Goal: Information Seeking & Learning: Learn about a topic

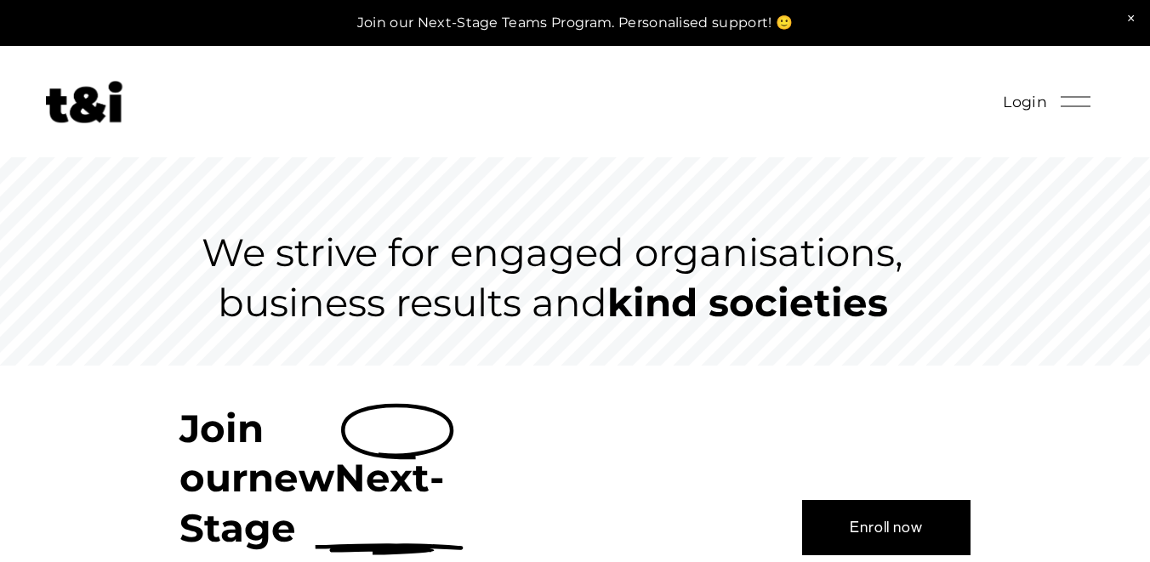
click at [1082, 107] on div at bounding box center [1076, 102] width 30 height 30
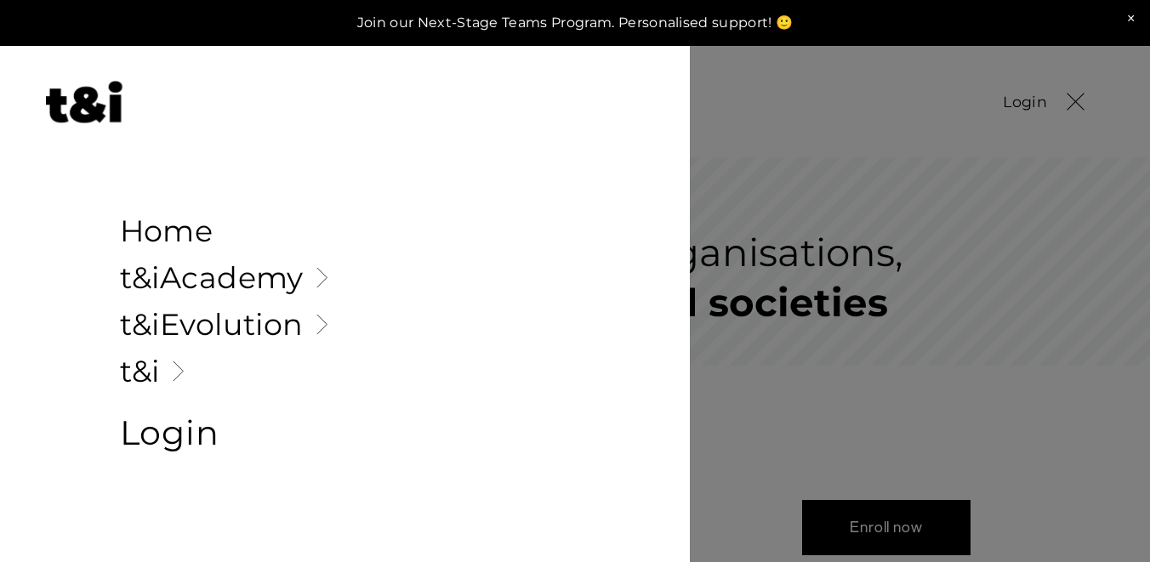
click at [147, 369] on link "Folder: t&i" at bounding box center [345, 372] width 451 height 30
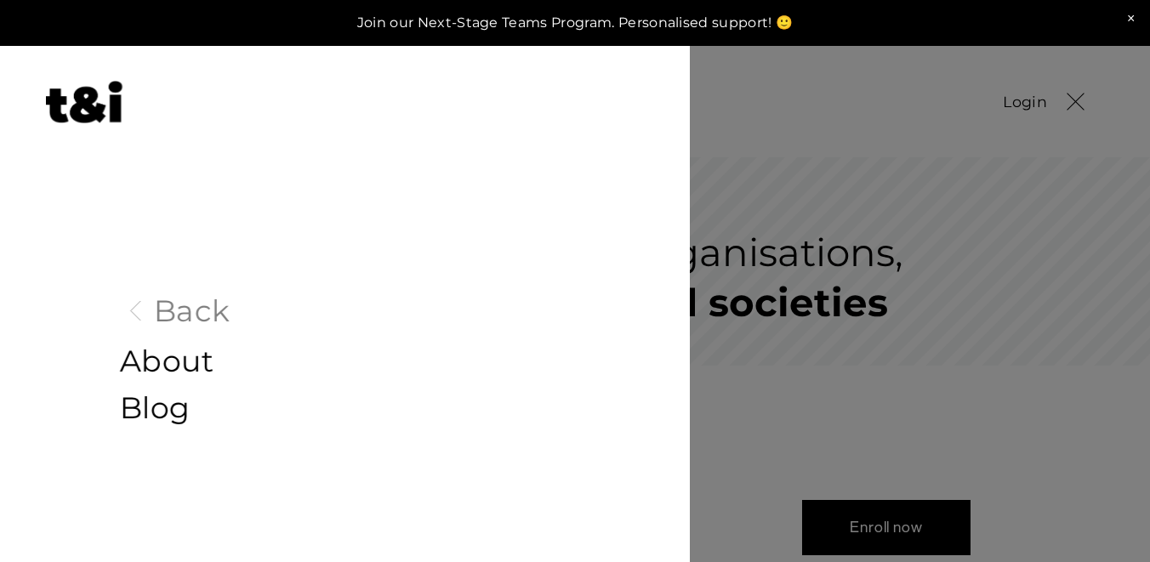
click at [204, 362] on link "About" at bounding box center [345, 362] width 451 height 30
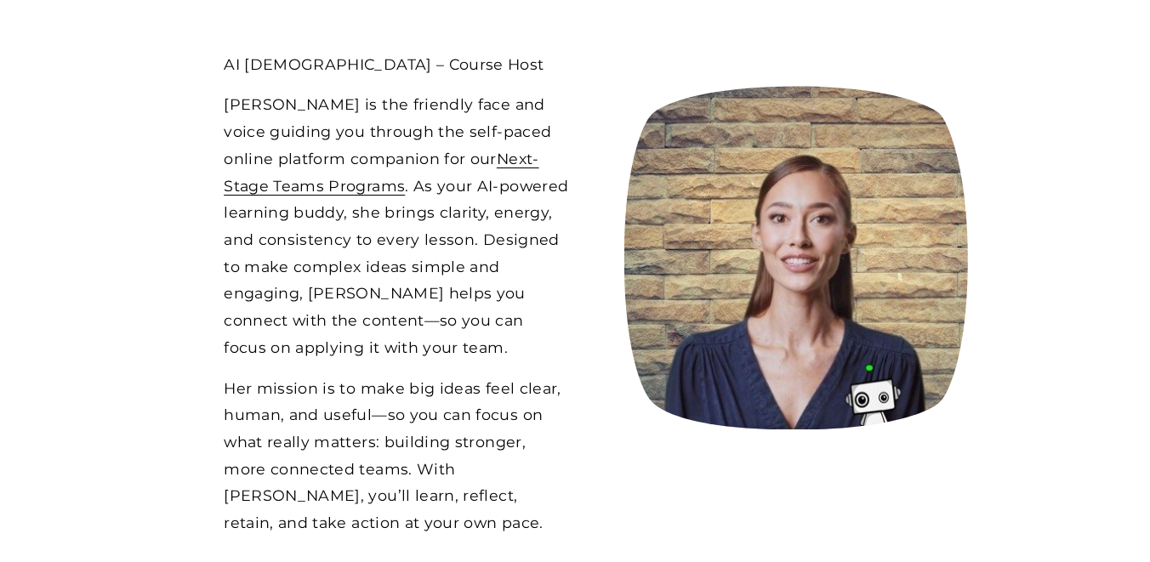
scroll to position [1664, 0]
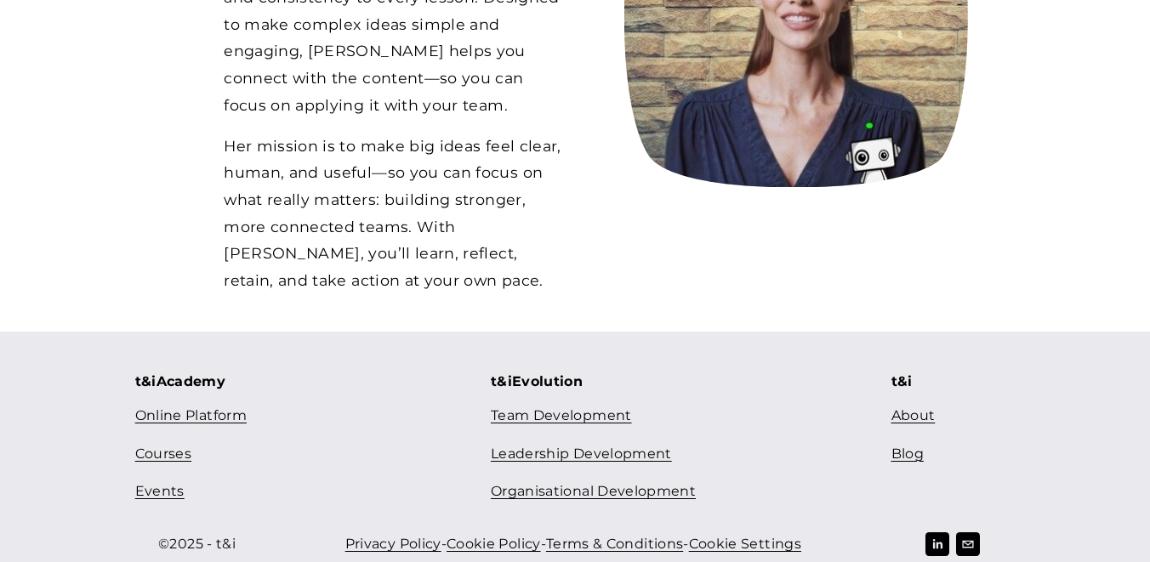
click at [165, 442] on link "Courses" at bounding box center [163, 454] width 56 height 25
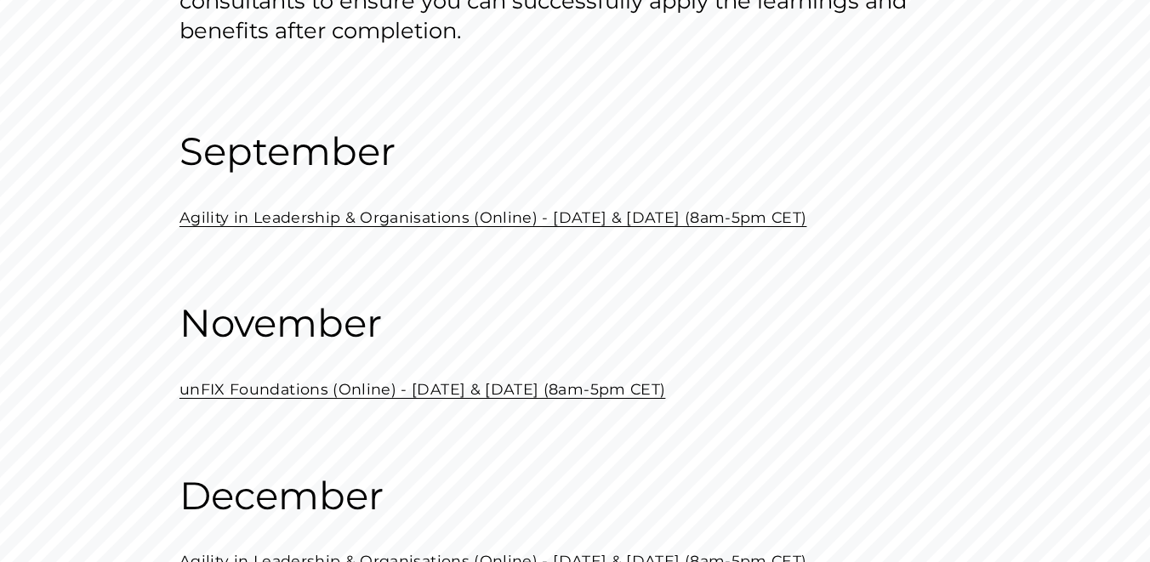
scroll to position [237, 0]
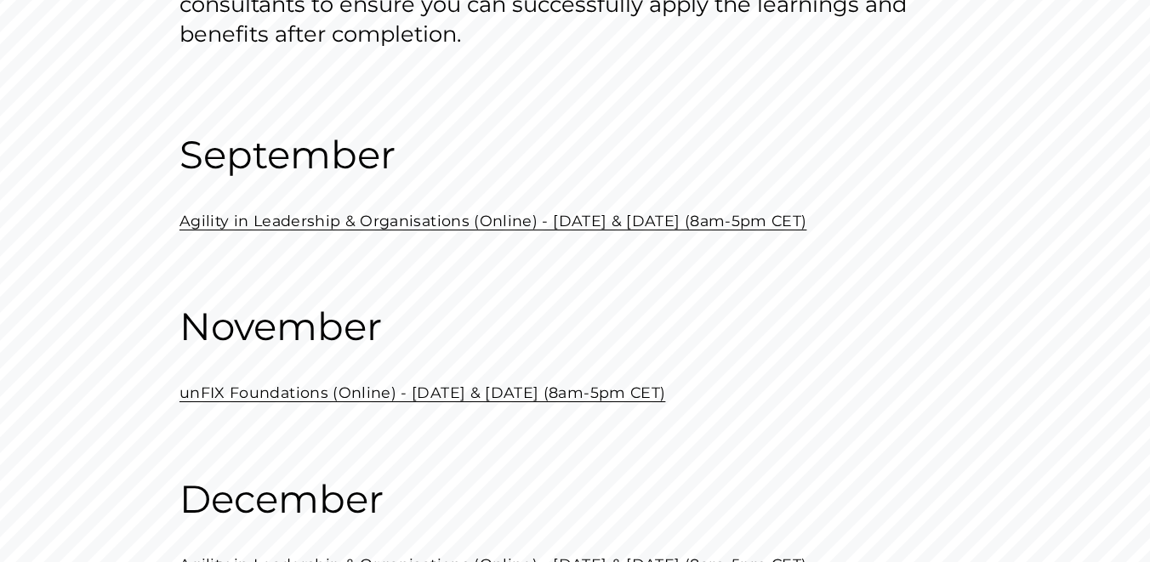
click at [454, 215] on link "Agility in Leadership & Organisations (Online) - September 19 & 26 (8am-5pm CET)" at bounding box center [494, 221] width 628 height 18
click at [279, 402] on link "unFIX Foundations (Online) - November 21 & 28 (8am-5pm CET)" at bounding box center [423, 393] width 486 height 18
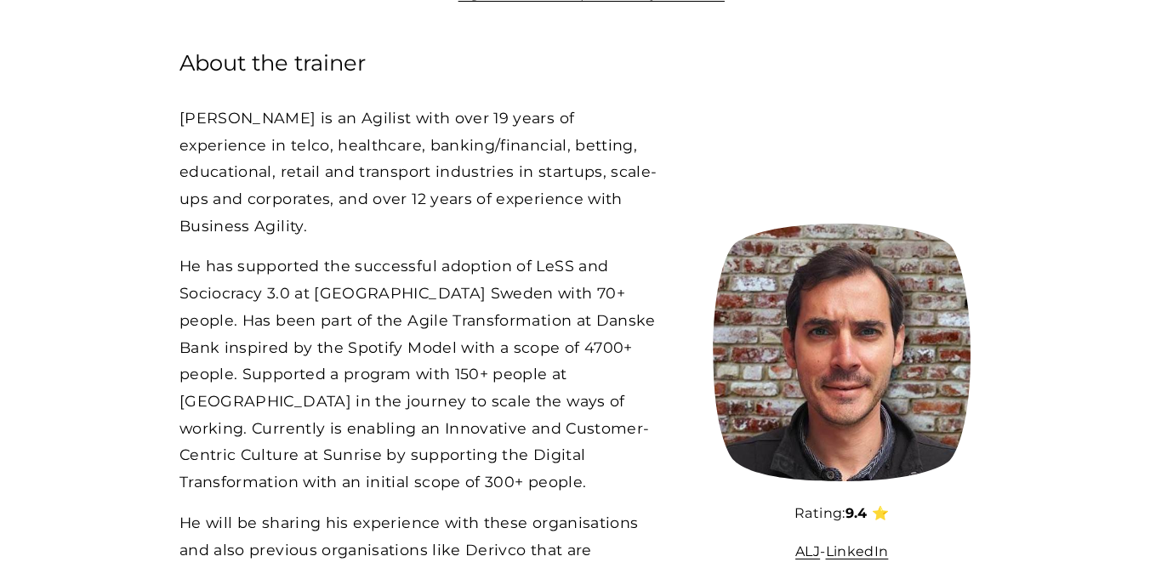
scroll to position [4265, 0]
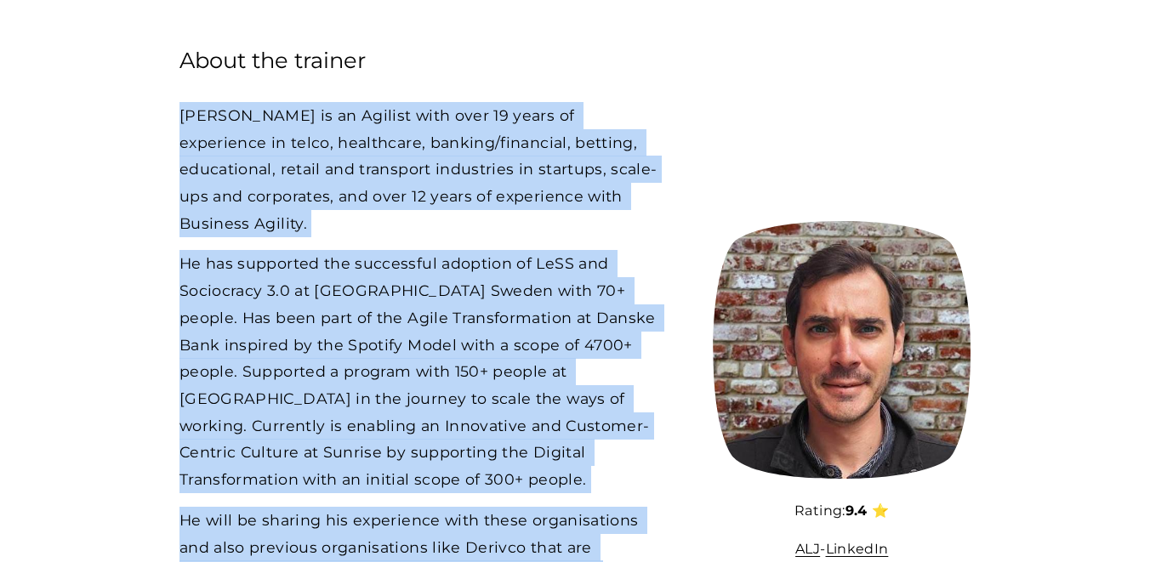
drag, startPoint x: 348, startPoint y: 494, endPoint x: 164, endPoint y: 22, distance: 506.8
copy div "Javier is an Agilist with over 19 years of experience in telco, healthcare, ban…"
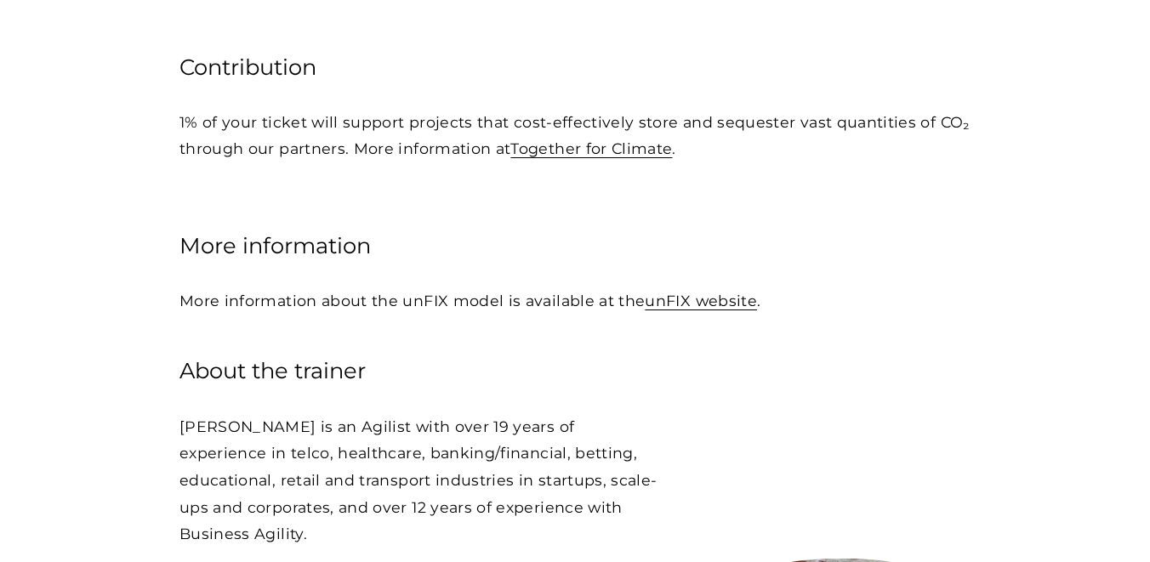
scroll to position [3700, 0]
